Goal: Communication & Community: Answer question/provide support

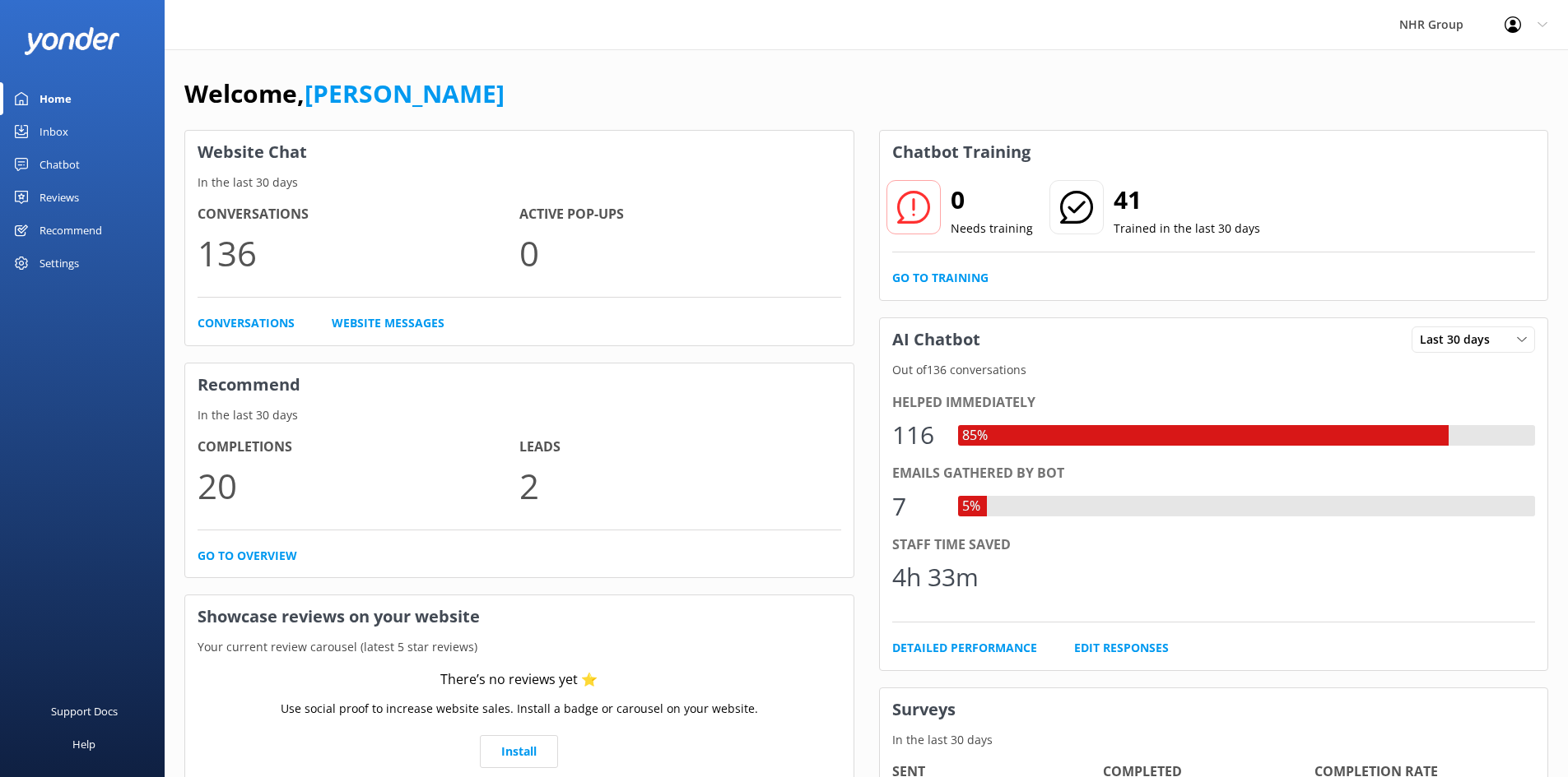
click at [64, 119] on div "Inbox" at bounding box center [53, 131] width 28 height 33
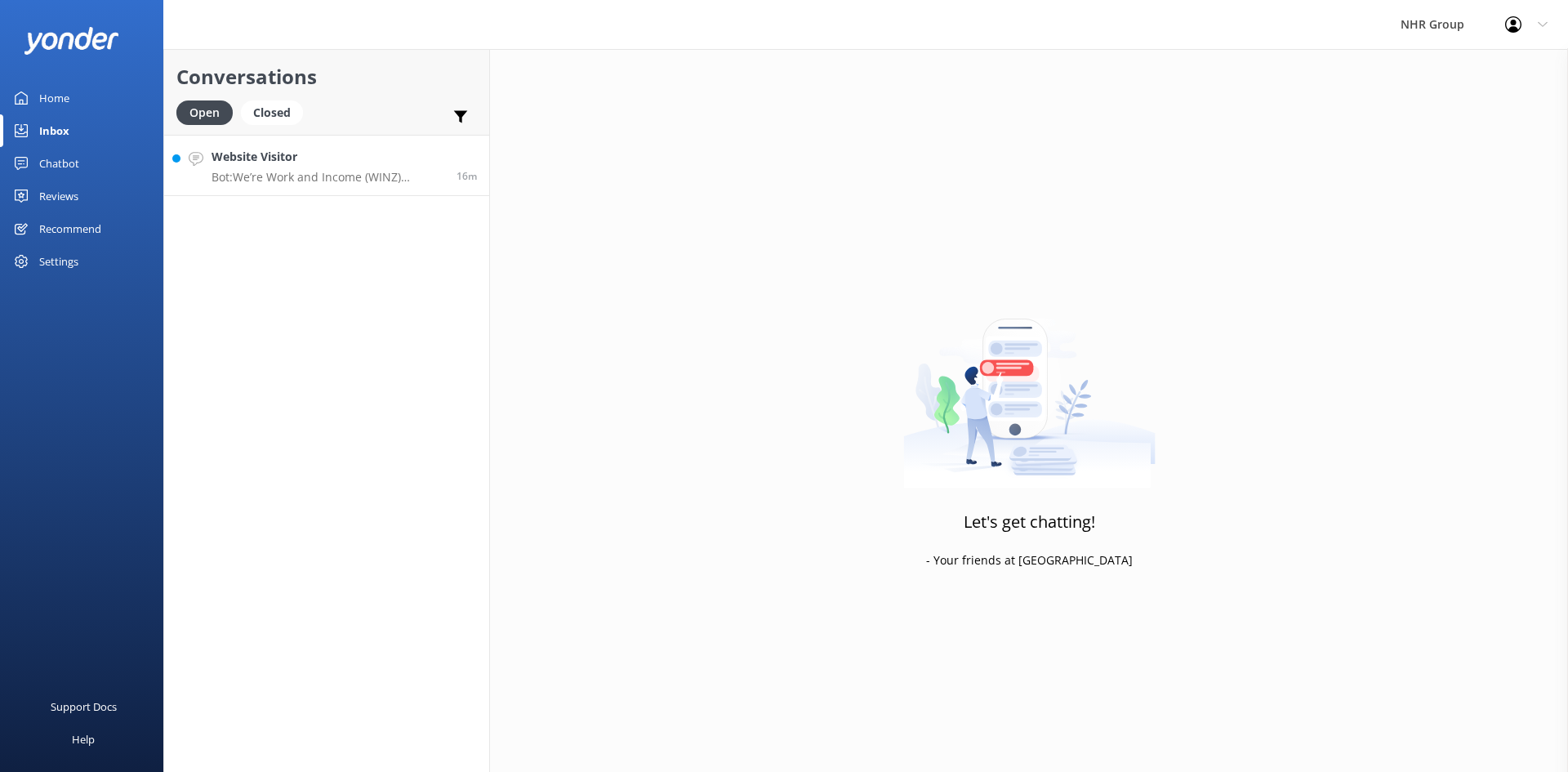
click at [244, 167] on div "Website Visitor Bot: We’re Work and Income (WINZ) registered suppliers, so you …" at bounding box center [327, 165] width 233 height 35
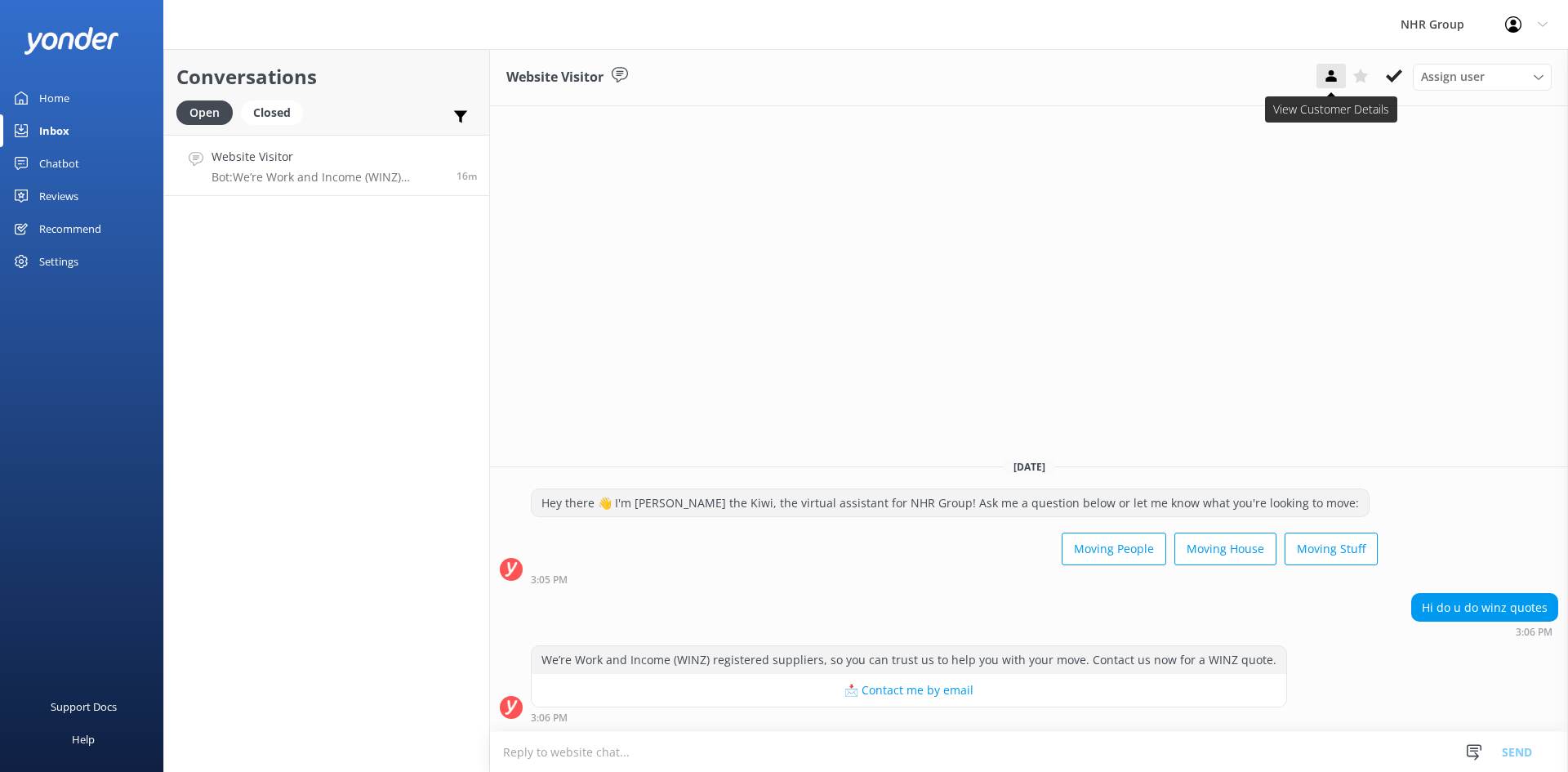
click at [1335, 80] on use at bounding box center [1331, 76] width 11 height 12
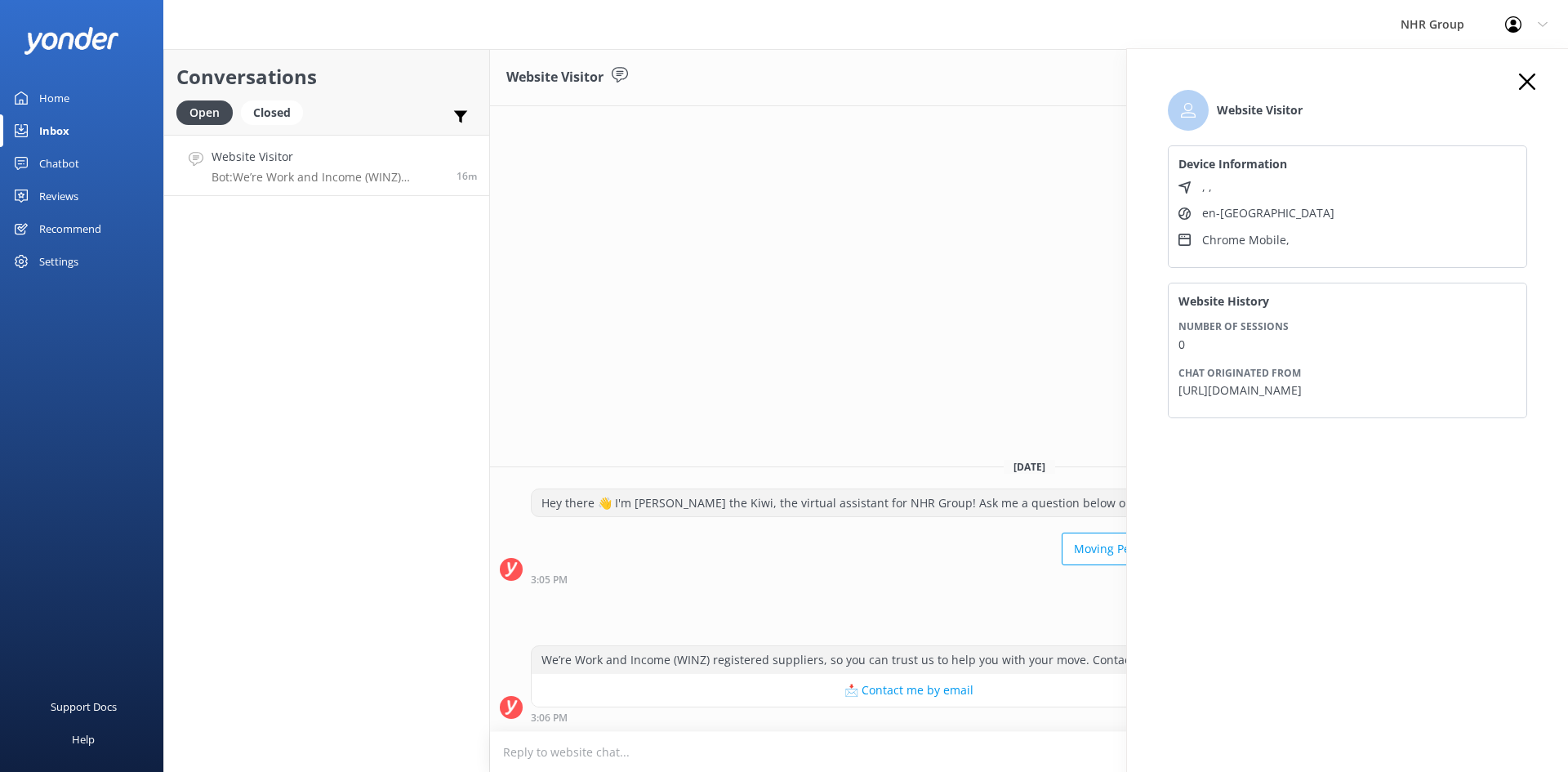
click at [1522, 80] on icon at bounding box center [1527, 82] width 17 height 17
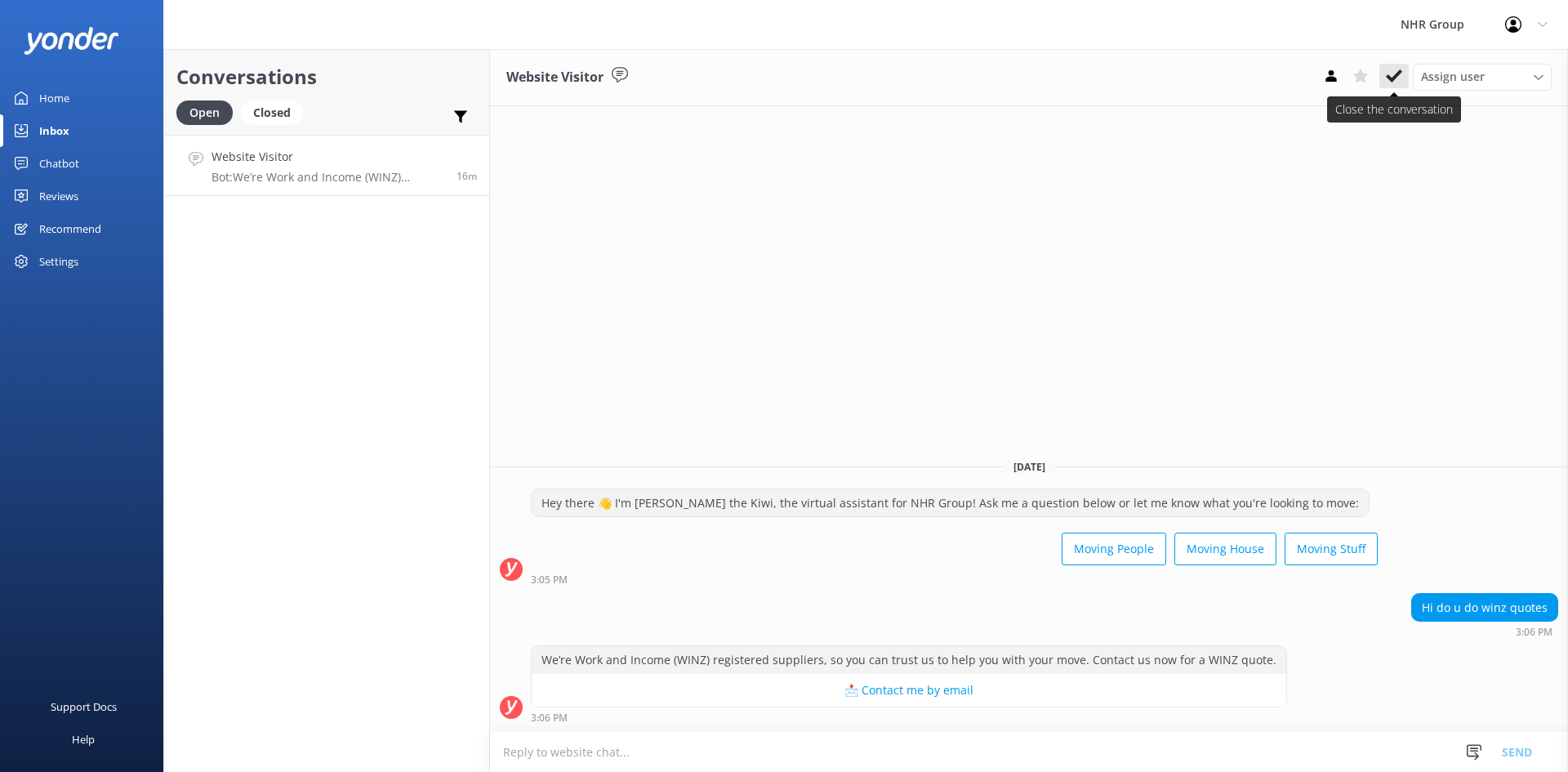
click at [1391, 84] on icon at bounding box center [1395, 76] width 17 height 17
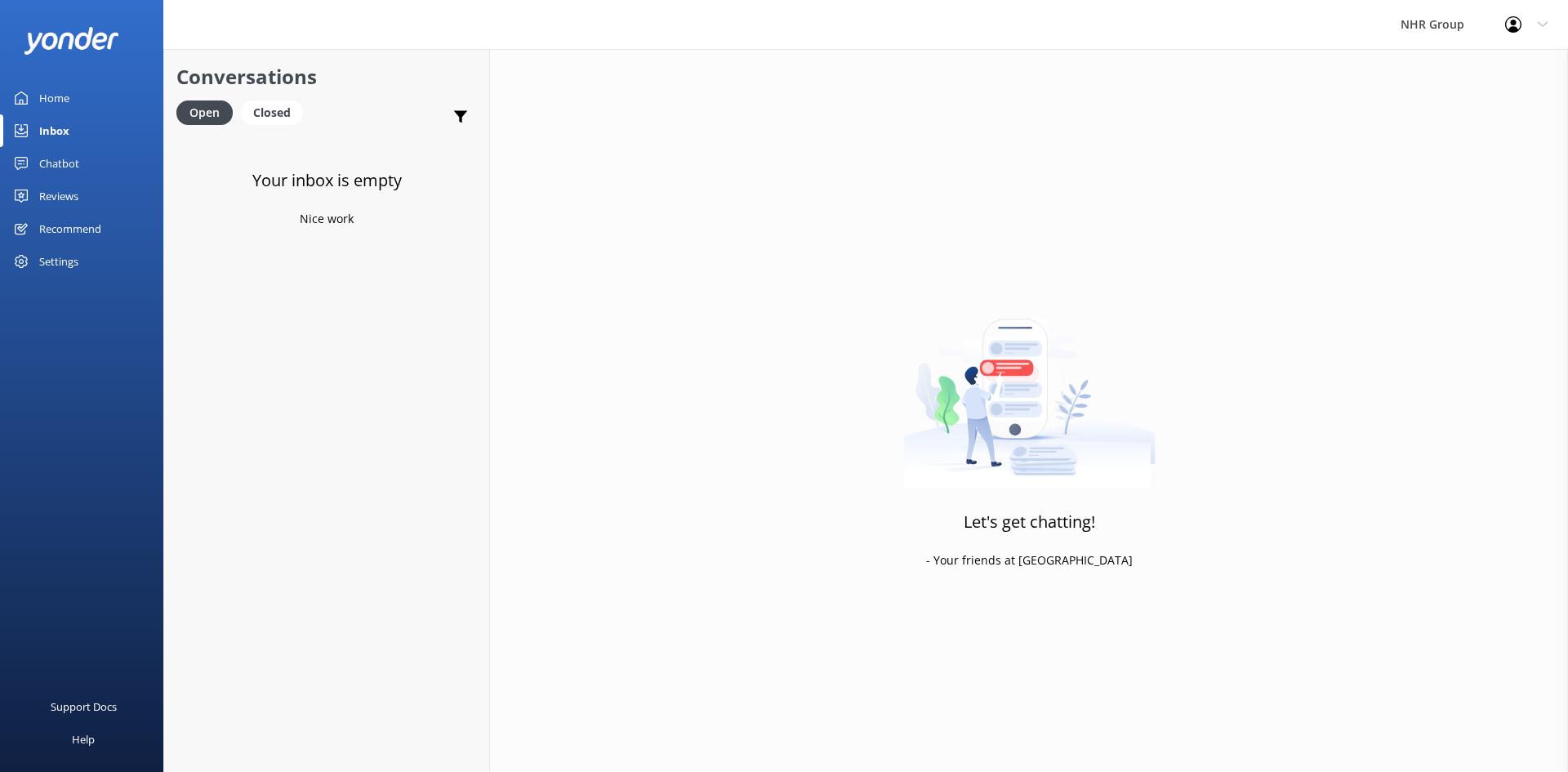
click at [57, 104] on div "Home" at bounding box center [54, 98] width 30 height 32
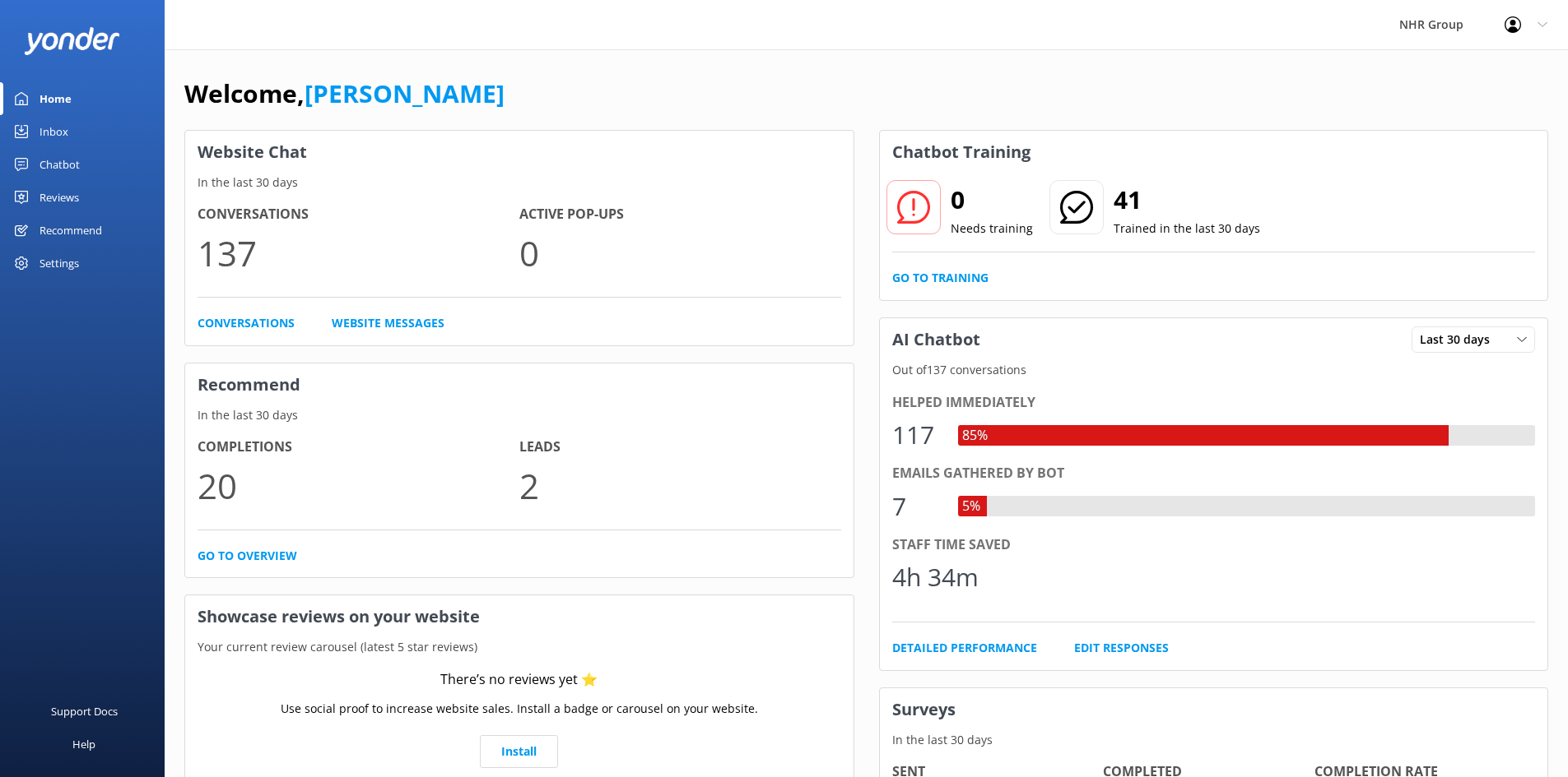
click at [80, 119] on link "Inbox" at bounding box center [82, 131] width 164 height 33
